Goal: Navigation & Orientation: Find specific page/section

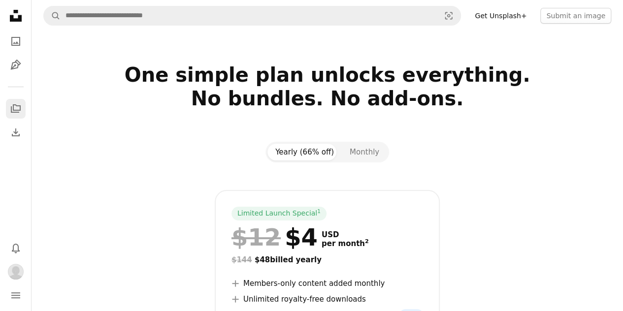
click at [18, 109] on icon "A stack of folders" at bounding box center [16, 109] width 12 height 12
click at [16, 125] on link "Download" at bounding box center [16, 133] width 20 height 20
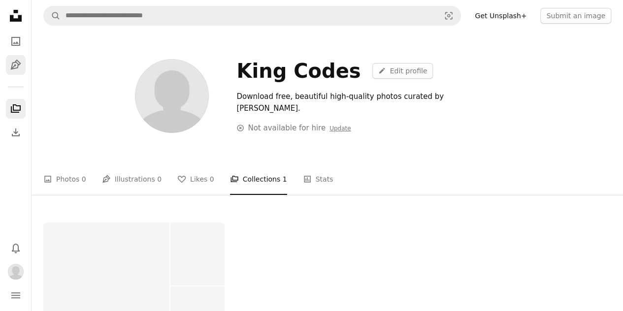
click at [15, 63] on icon "Pen Tool" at bounding box center [16, 65] width 12 height 12
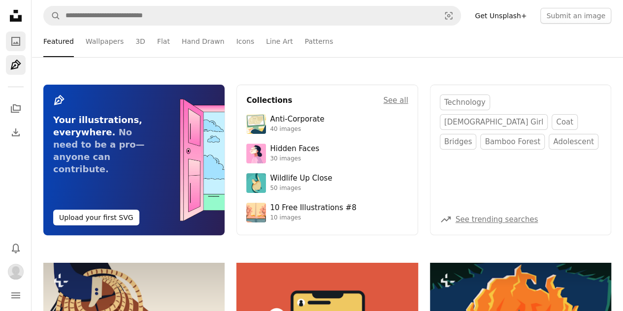
click at [15, 38] on icon "A photo" at bounding box center [16, 41] width 12 height 12
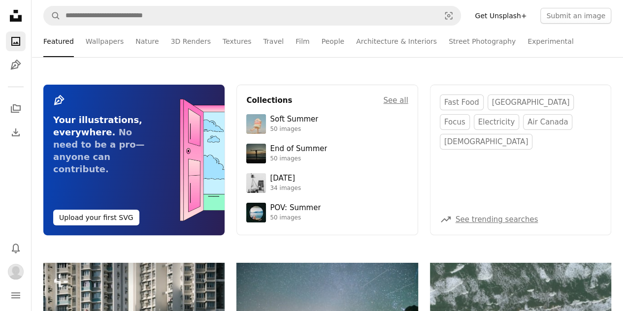
click at [10, 15] on icon at bounding box center [16, 16] width 12 height 12
click at [17, 16] on icon "Unsplash logo Unsplash Home" at bounding box center [16, 16] width 20 height 20
click at [17, 290] on icon "navigation menu" at bounding box center [16, 296] width 12 height 12
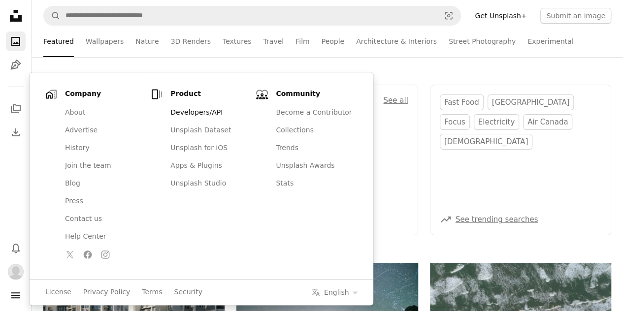
click at [188, 117] on link "Developers/API" at bounding box center [209, 113] width 88 height 18
